Goal: Entertainment & Leisure: Consume media (video, audio)

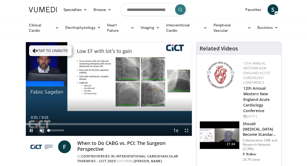
click at [42, 129] on span "Video Player" at bounding box center [42, 130] width 11 height 11
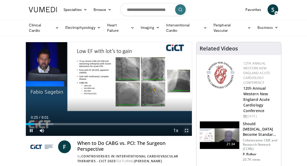
click at [186, 129] on span "Video Player" at bounding box center [186, 130] width 11 height 11
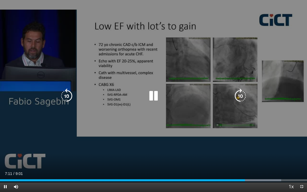
click at [156, 97] on icon "Video Player" at bounding box center [153, 96] width 15 height 15
